Goal: Task Accomplishment & Management: Use online tool/utility

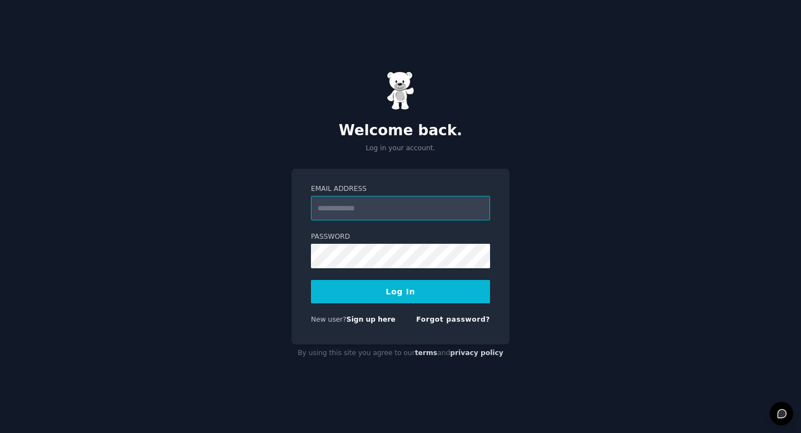
type input "**********"
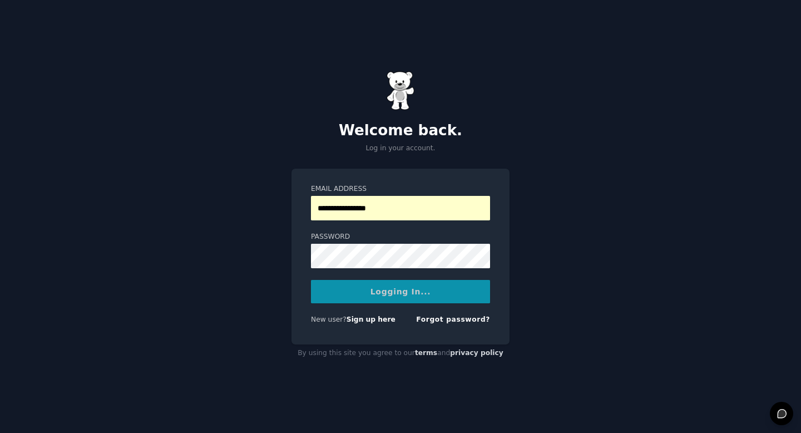
click at [392, 286] on div "Logging In..." at bounding box center [400, 291] width 179 height 23
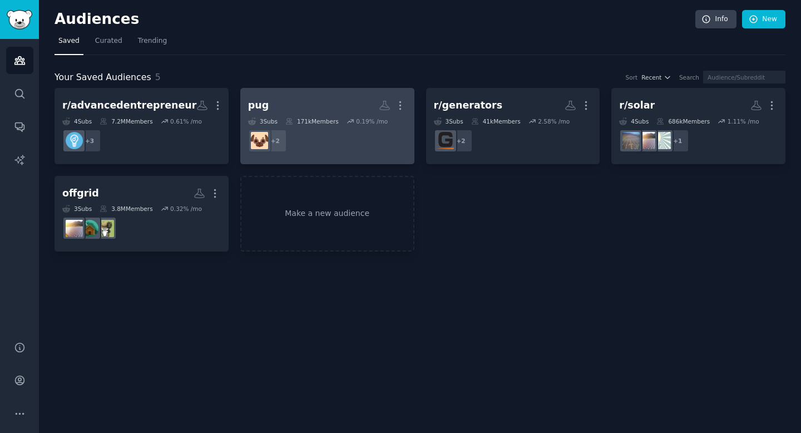
click at [334, 117] on div "171k Members" at bounding box center [311, 121] width 53 height 8
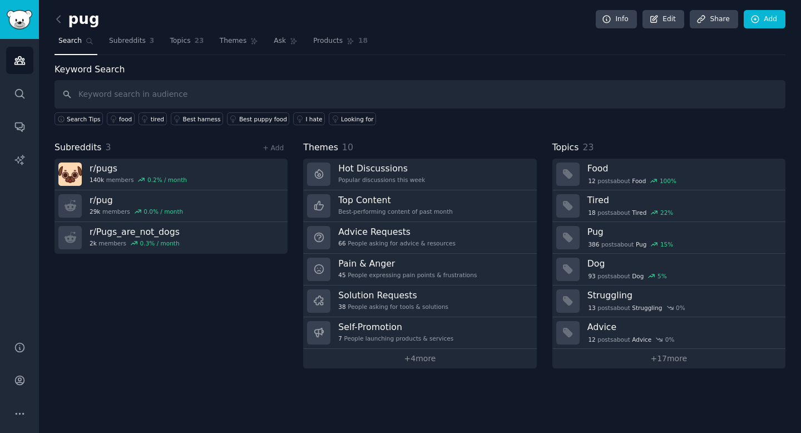
click at [244, 88] on input "text" at bounding box center [420, 94] width 731 height 28
type input "service dog"
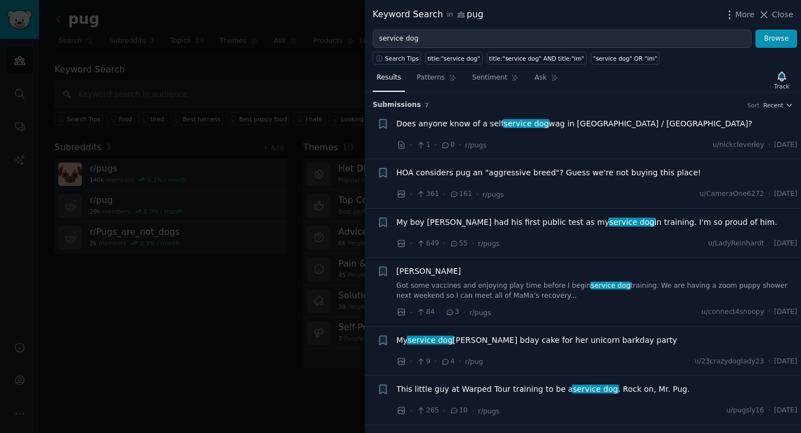
click at [543, 222] on span "My boy Dean had his first public test as my service dog in training. I'm so pro…" at bounding box center [587, 222] width 381 height 12
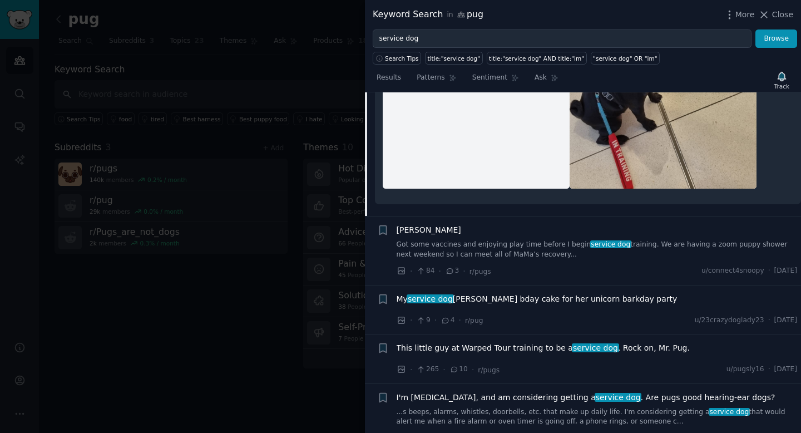
scroll to position [566, 0]
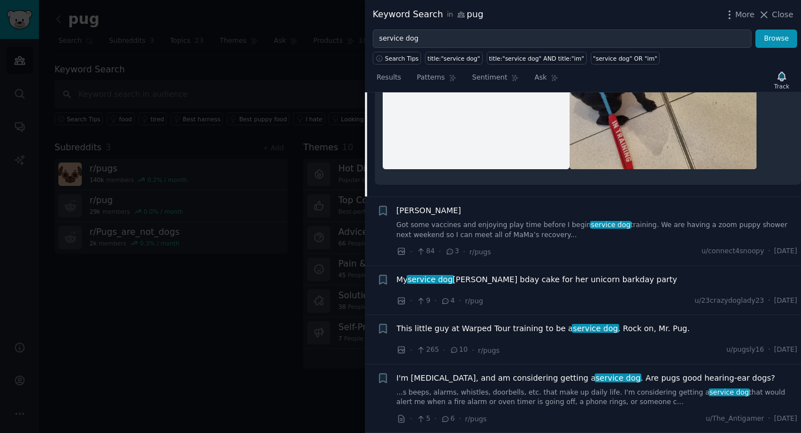
click at [558, 324] on span "This little guy at Warped Tour training to be a service dog . Rock on, Mr. Pug." at bounding box center [543, 329] width 293 height 12
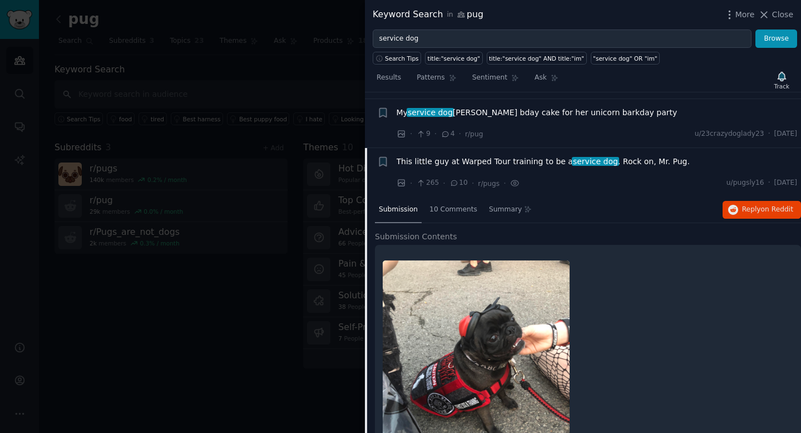
scroll to position [400, 0]
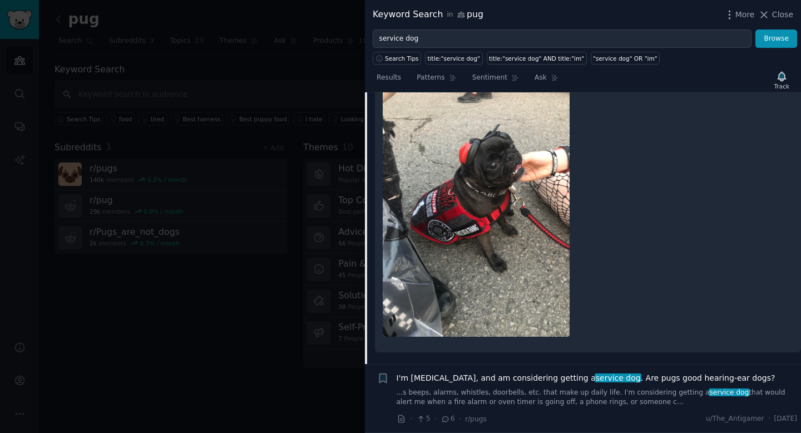
click at [584, 392] on link "...s beeps, alarms, whistles, doorbells, etc. that make up daily life. I'm cons…" at bounding box center [597, 397] width 401 height 19
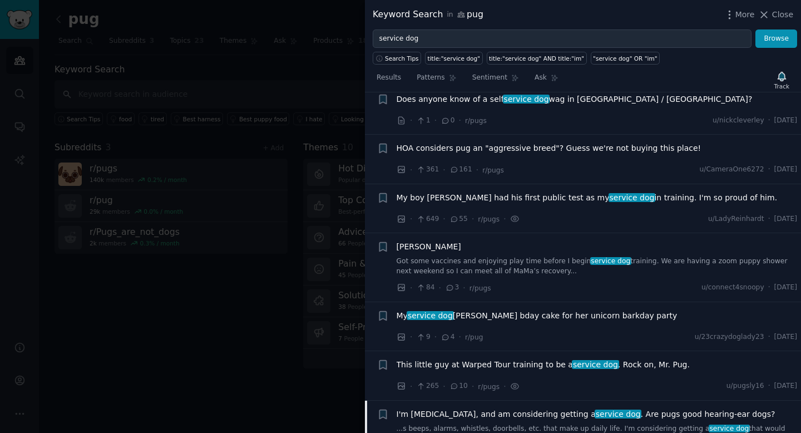
scroll to position [21, 0]
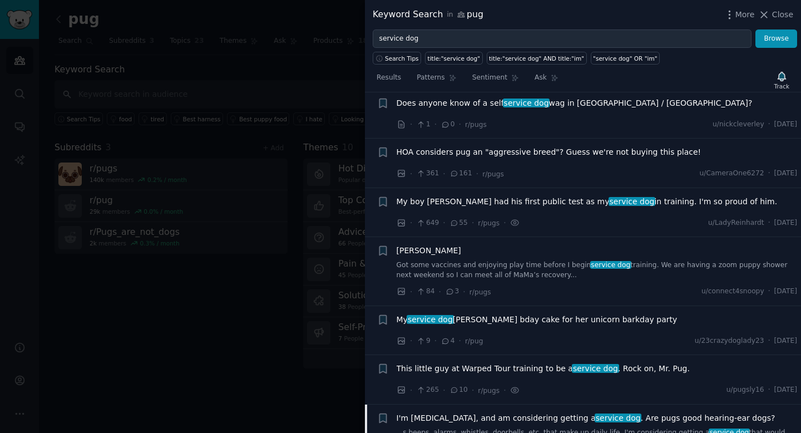
click at [578, 195] on li "+ My boy Dean had his first public test as my service dog in training. I'm so p…" at bounding box center [583, 212] width 436 height 49
click at [608, 197] on span "service dog" at bounding box center [631, 201] width 47 height 9
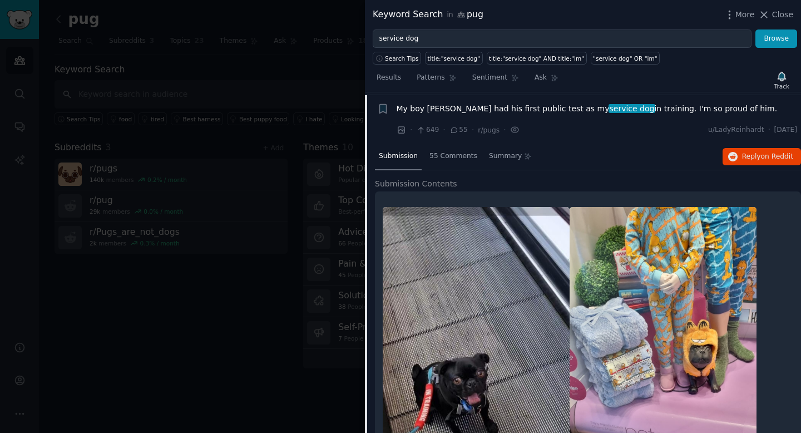
scroll to position [116, 0]
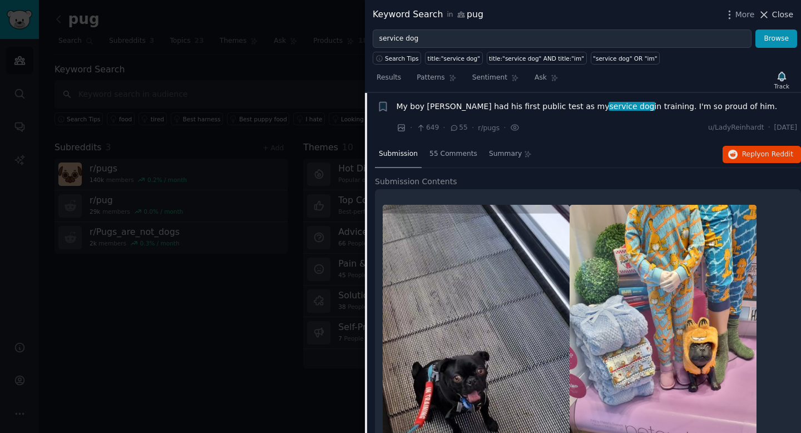
click at [767, 13] on icon at bounding box center [764, 15] width 12 height 12
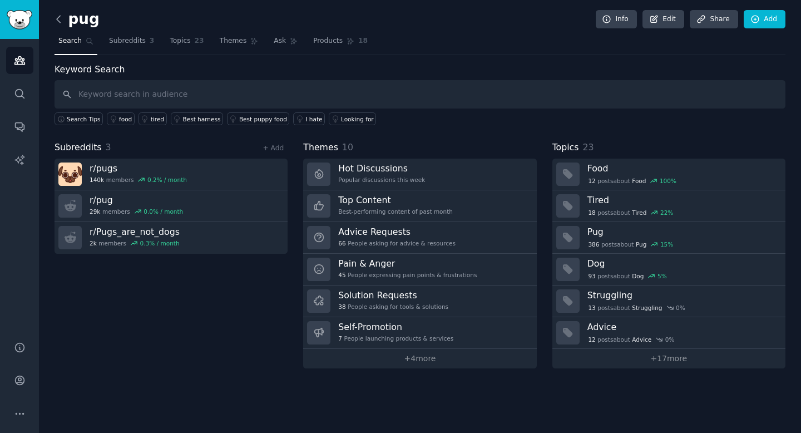
click at [58, 19] on icon at bounding box center [59, 19] width 12 height 12
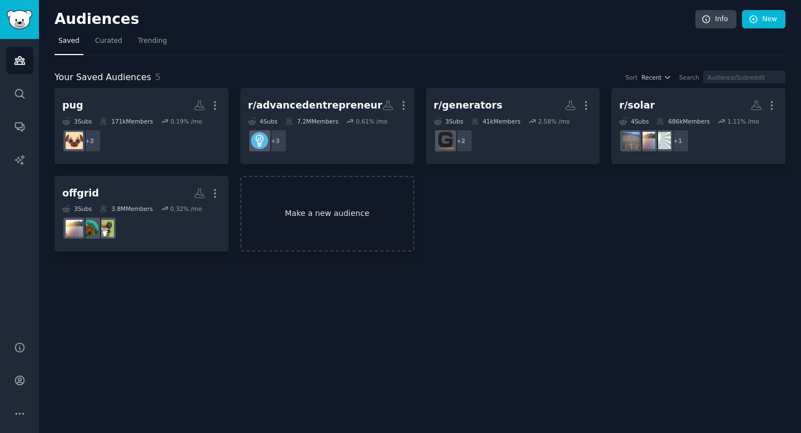
click at [325, 221] on link "Make a new audience" at bounding box center [327, 214] width 174 height 76
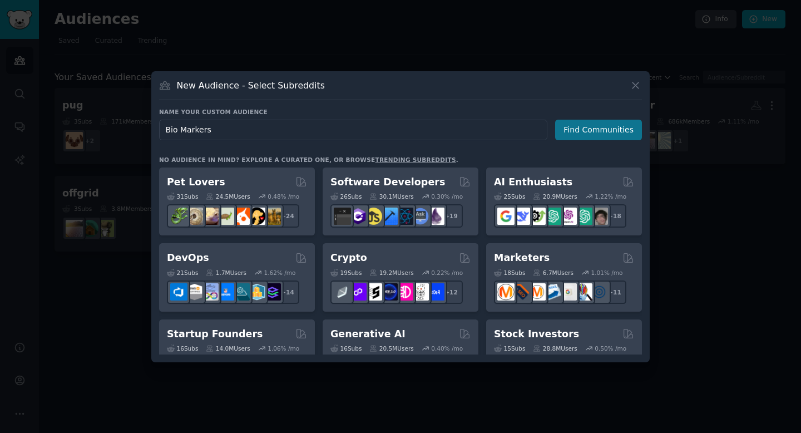
type input "Bio Markers"
click at [604, 135] on button "Find Communities" at bounding box center [598, 130] width 87 height 21
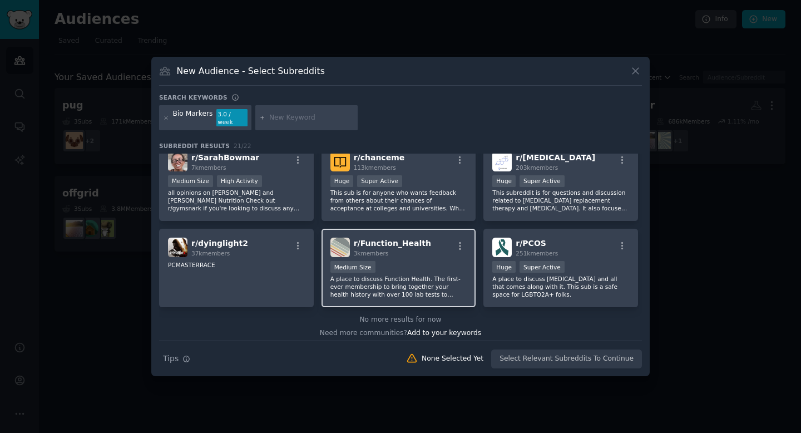
scroll to position [445, 0]
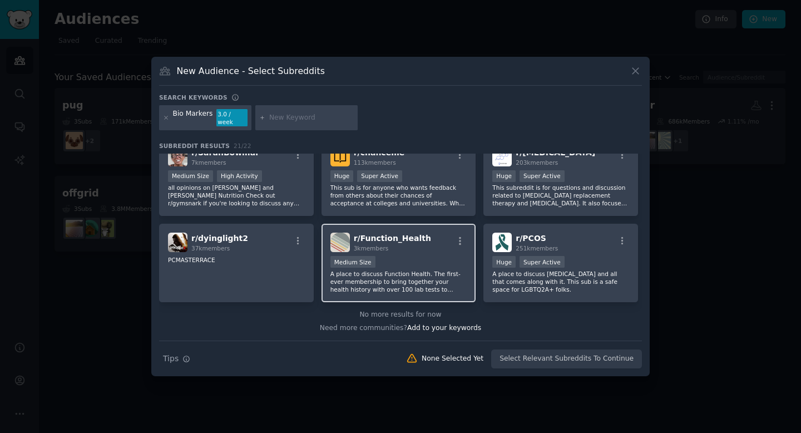
click at [428, 256] on div "Medium Size" at bounding box center [398, 263] width 137 height 14
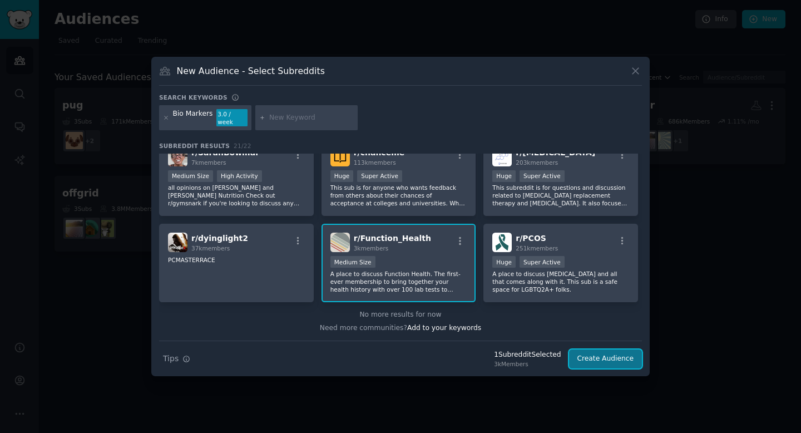
click at [598, 355] on button "Create Audience" at bounding box center [605, 358] width 73 height 19
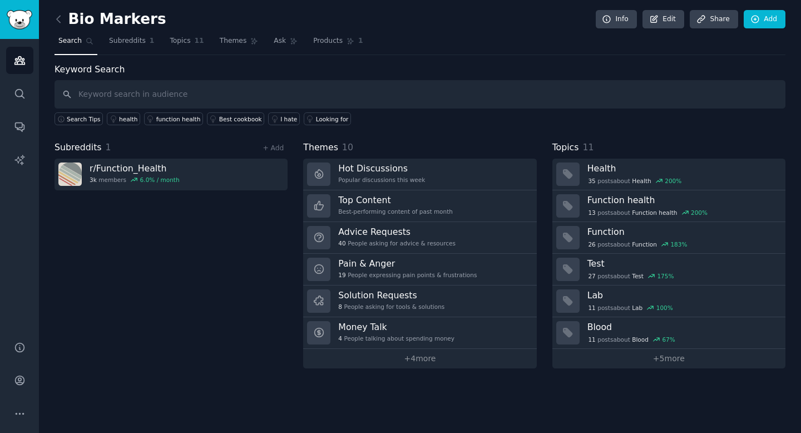
click at [208, 101] on input "text" at bounding box center [420, 94] width 731 height 28
type input "E"
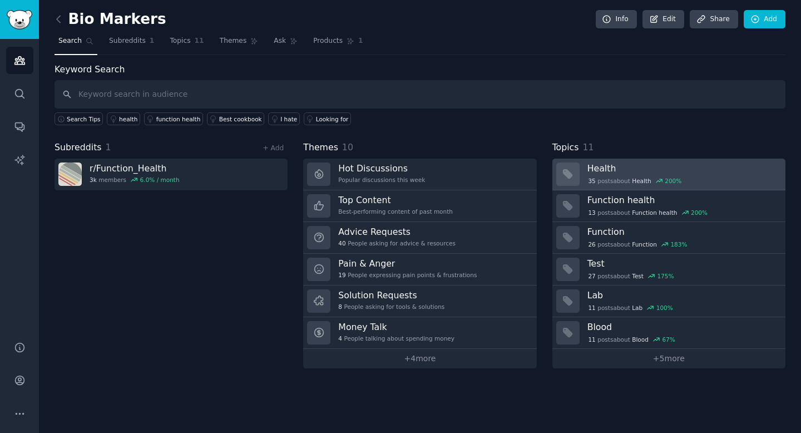
click at [607, 171] on h3 "Health" at bounding box center [682, 168] width 190 height 12
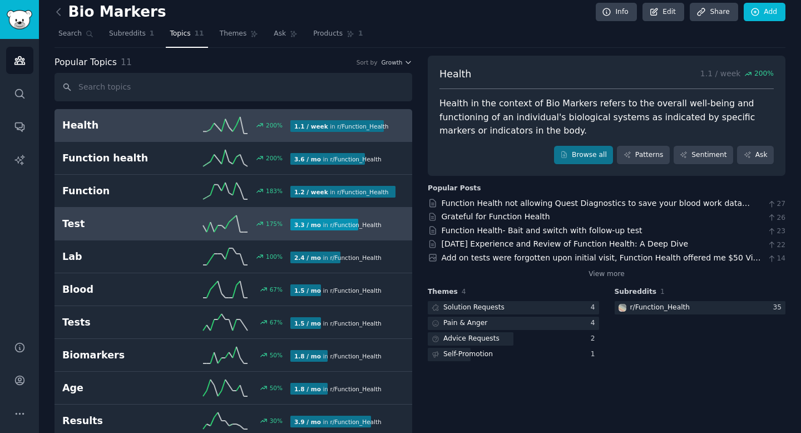
scroll to position [4, 0]
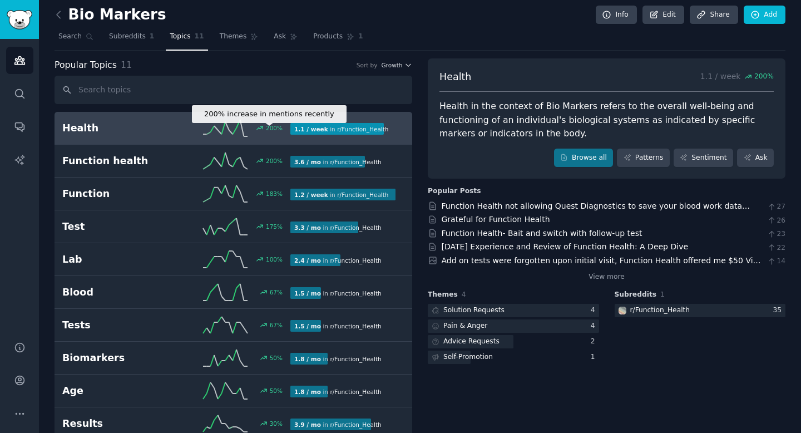
click at [270, 131] on div "200 %" at bounding box center [274, 128] width 17 height 8
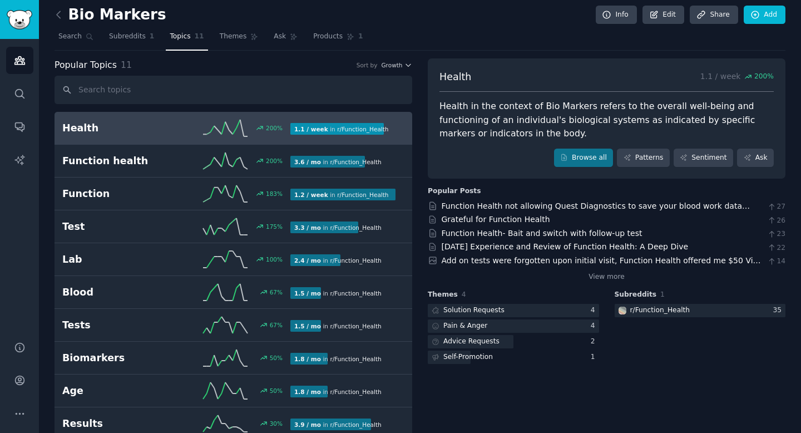
click at [315, 130] on b "1.1 / week" at bounding box center [311, 129] width 34 height 7
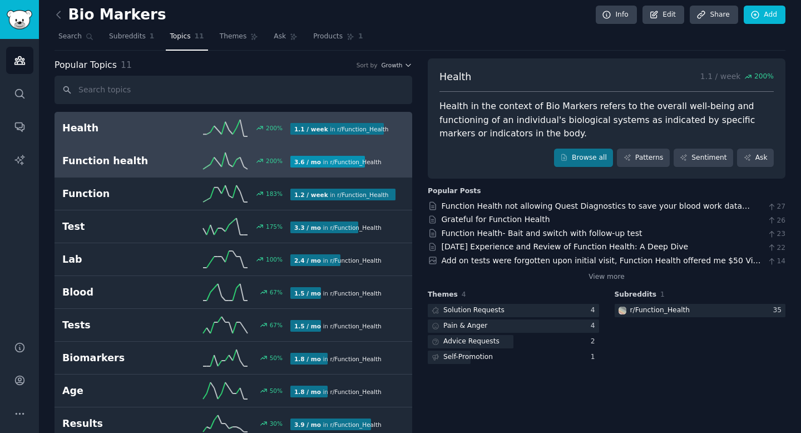
click at [319, 164] on div "3.6 / mo in r/ Function_Health" at bounding box center [337, 162] width 95 height 12
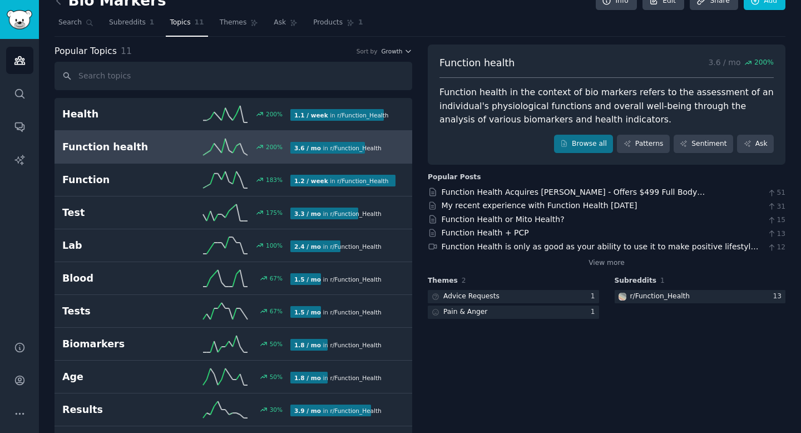
scroll to position [25, 0]
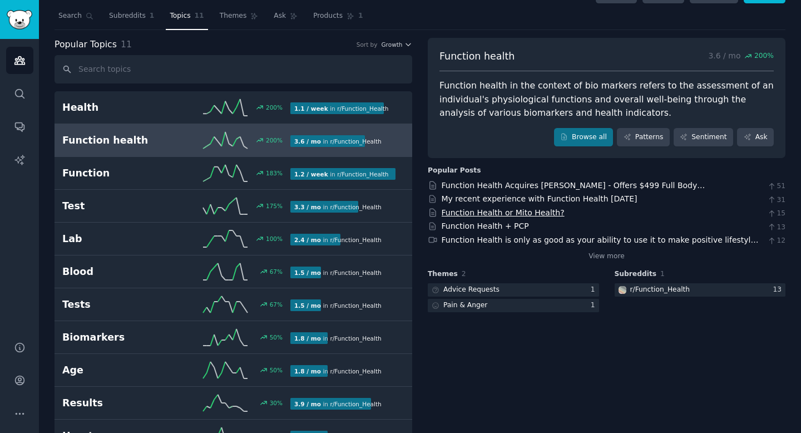
click at [506, 211] on link "Function Health or Mito Health?" at bounding box center [503, 212] width 123 height 9
